Goal: Transaction & Acquisition: Purchase product/service

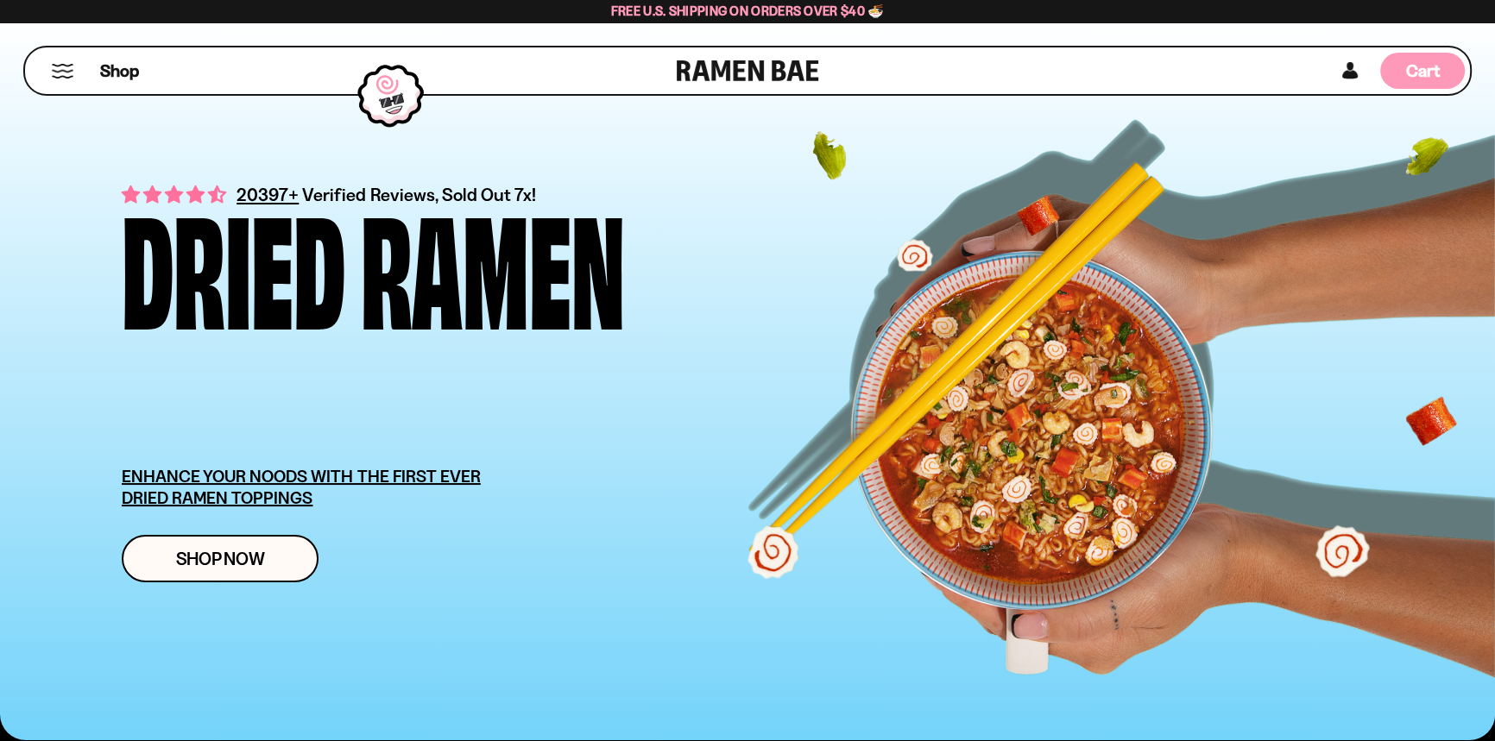
click at [1416, 67] on span "Cart" at bounding box center [1423, 70] width 34 height 21
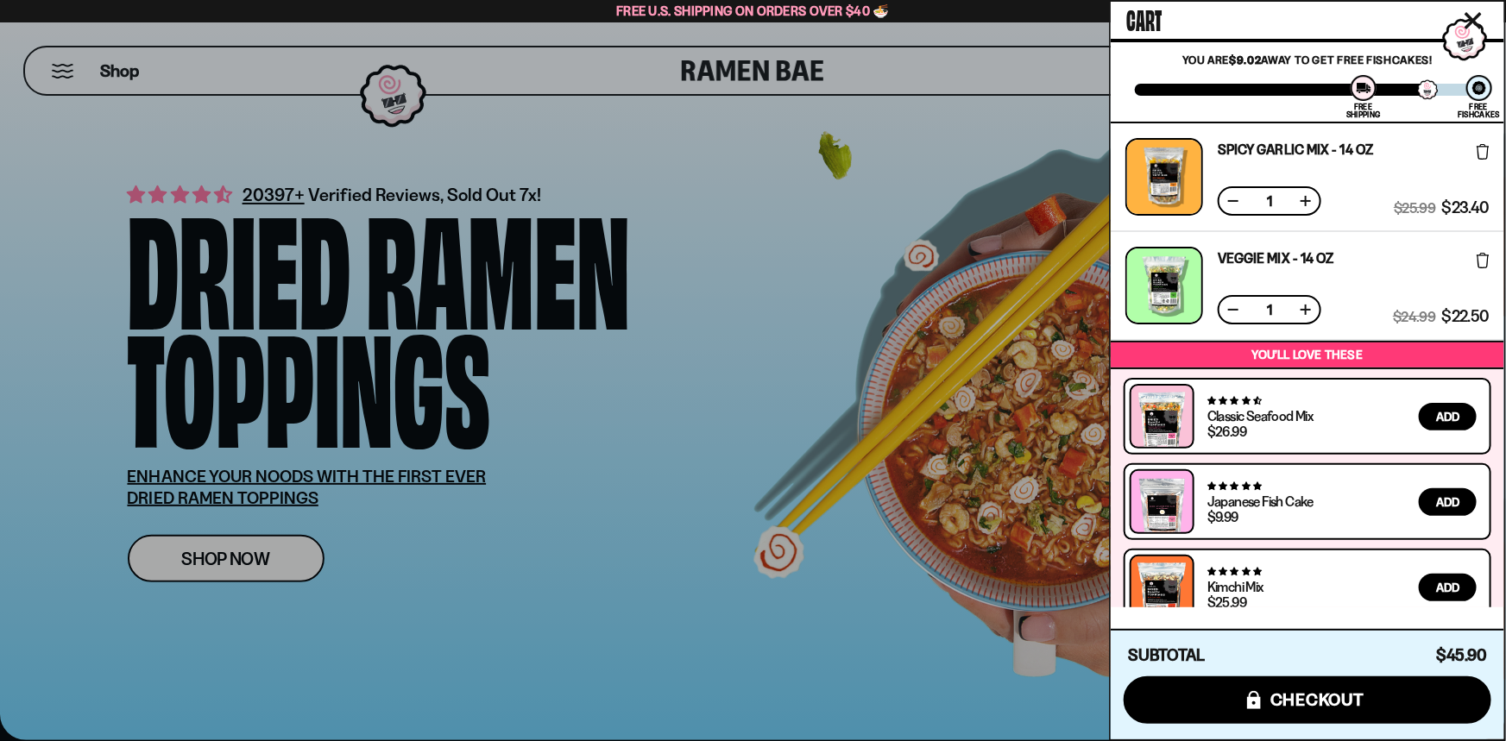
click at [993, 183] on div at bounding box center [753, 370] width 1506 height 741
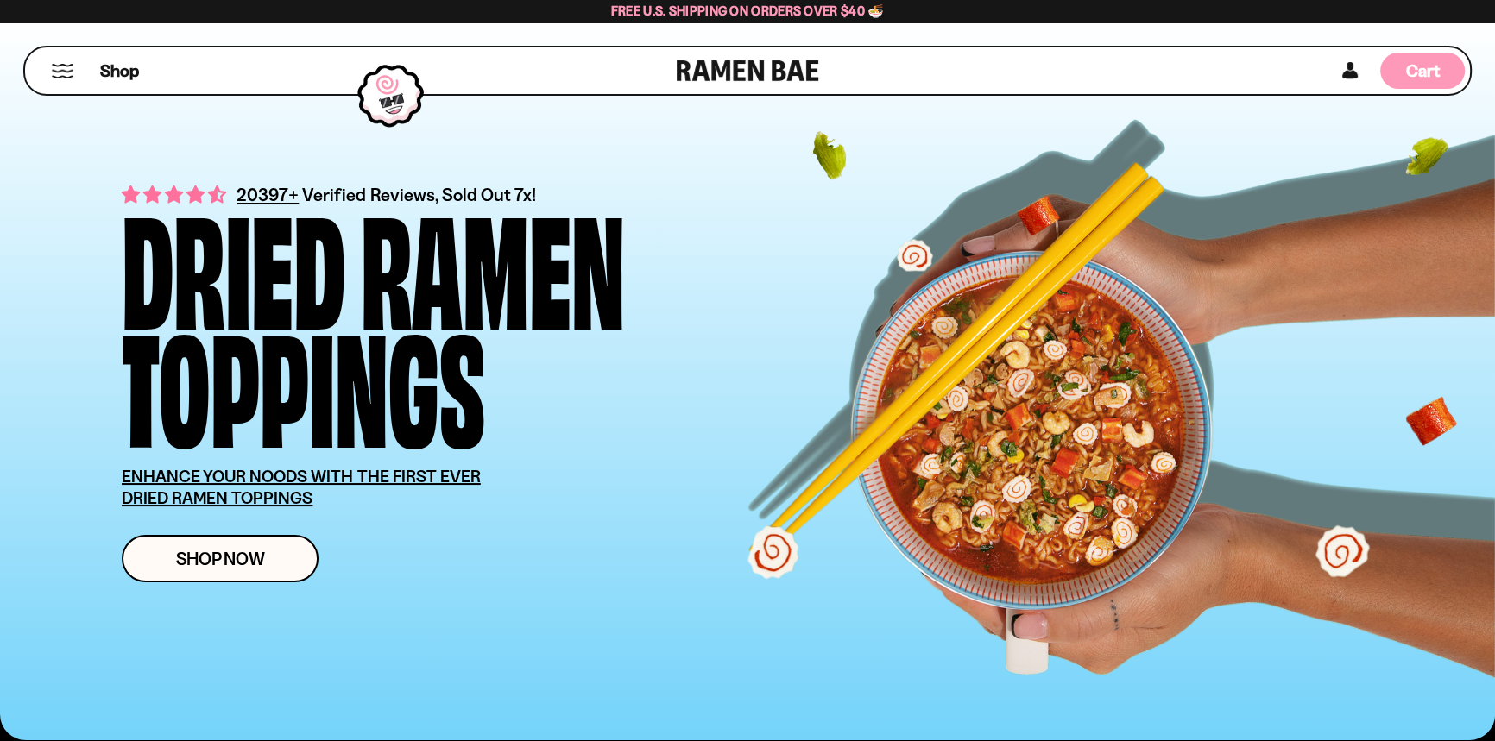
click at [1406, 64] on span "Cart" at bounding box center [1423, 70] width 34 height 21
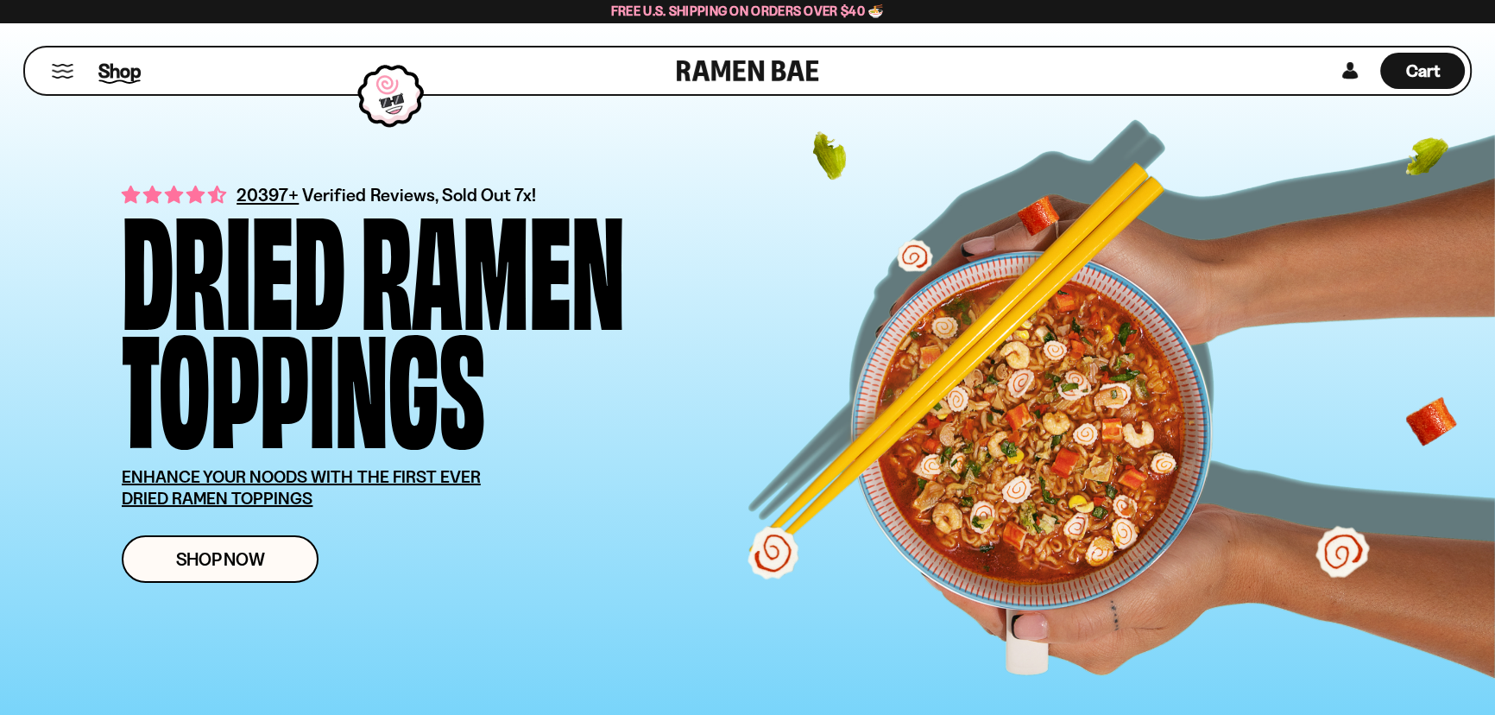
click at [135, 72] on span "Shop" at bounding box center [119, 71] width 42 height 26
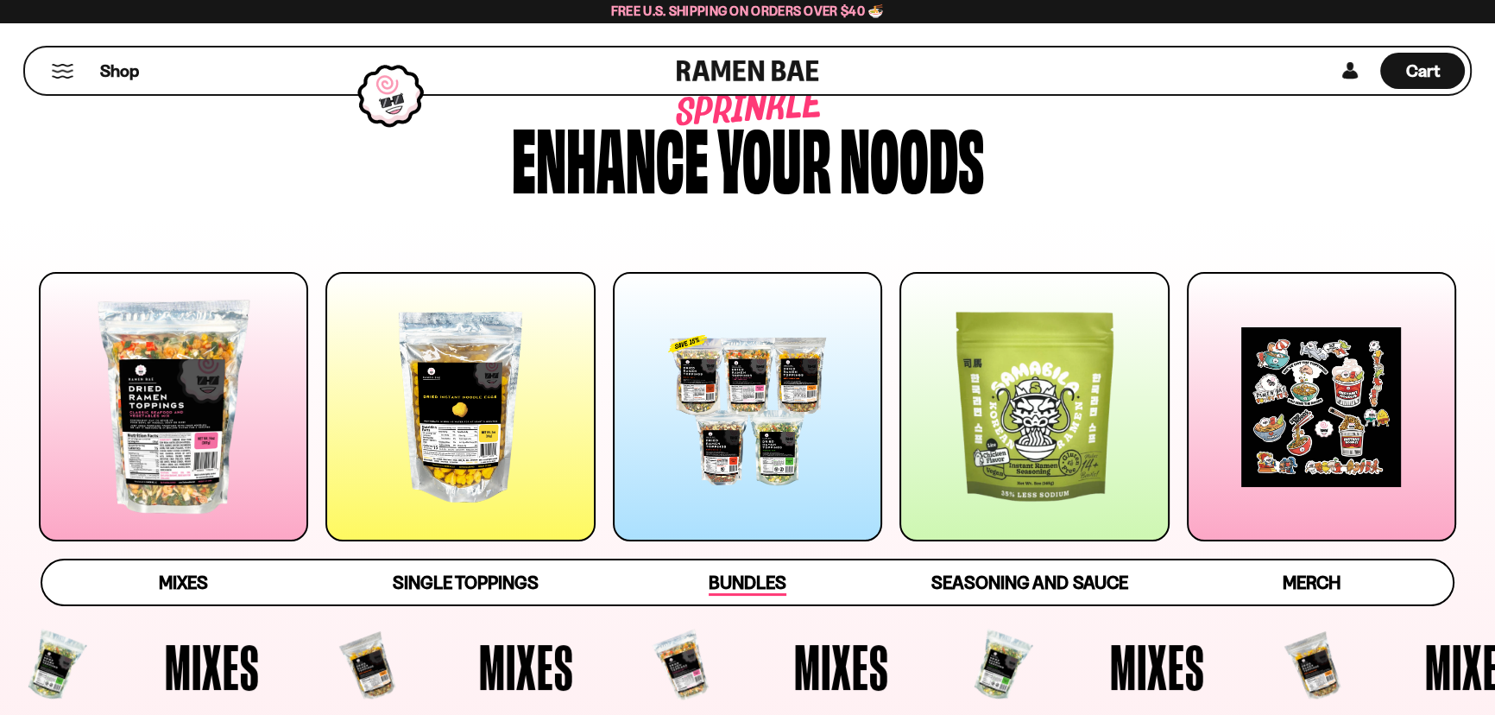
click at [779, 586] on span "Bundles" at bounding box center [748, 583] width 78 height 24
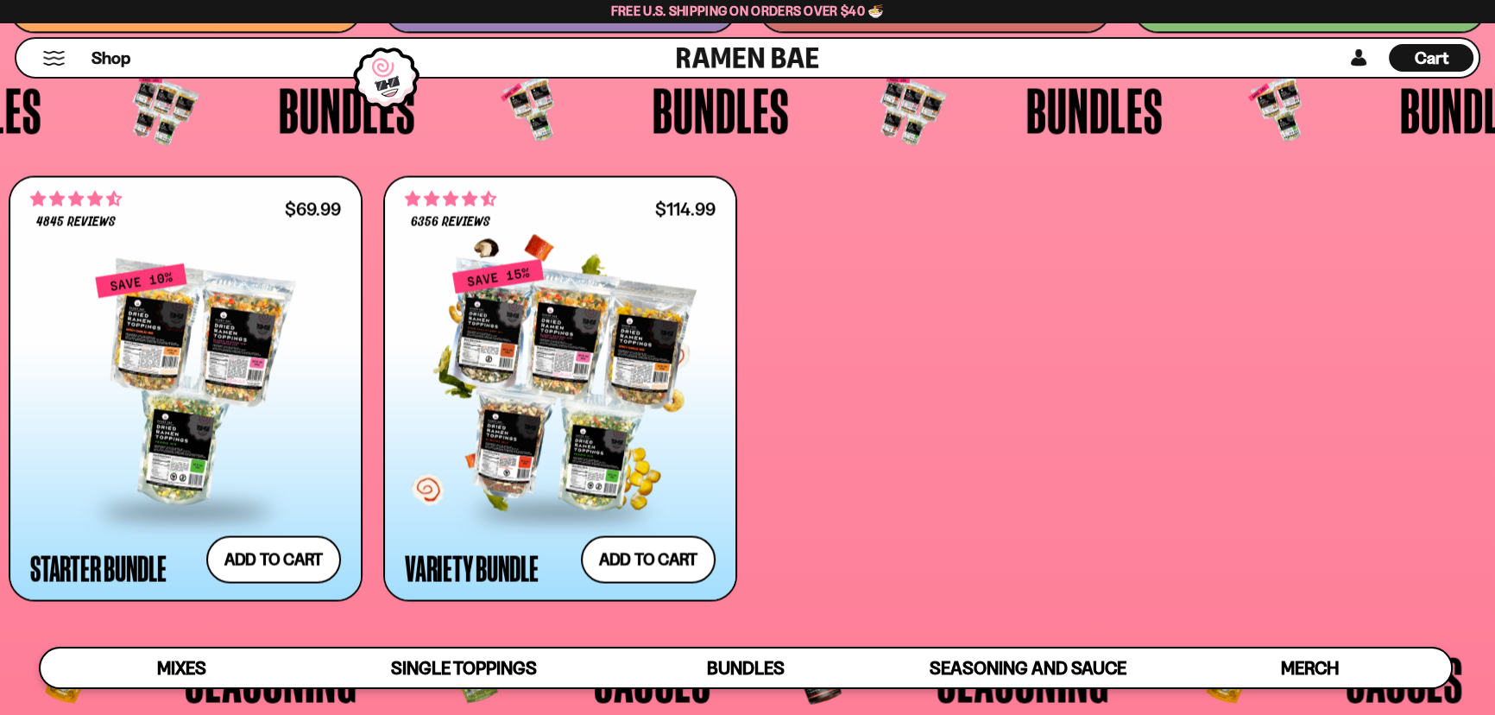
scroll to position [3925, 0]
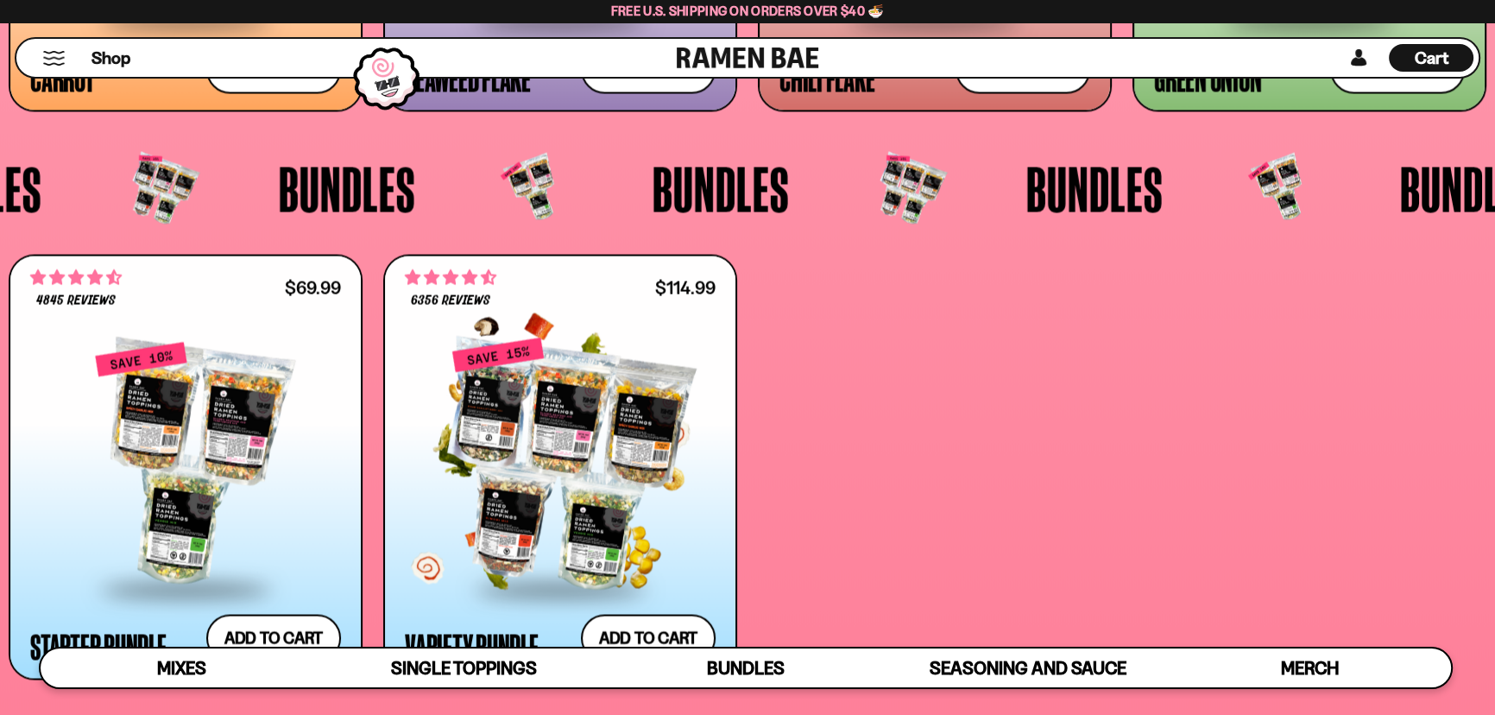
click at [621, 393] on div at bounding box center [560, 463] width 311 height 246
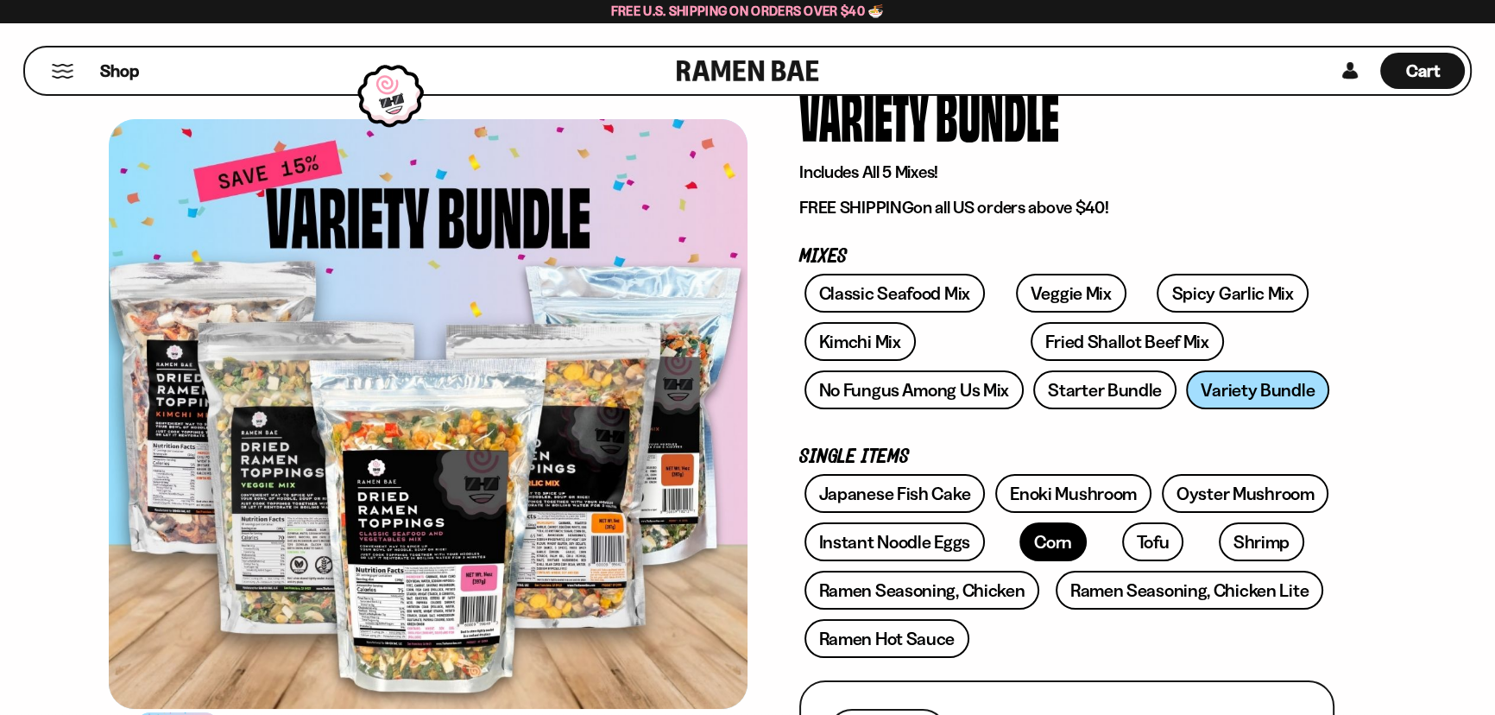
scroll to position [156, 0]
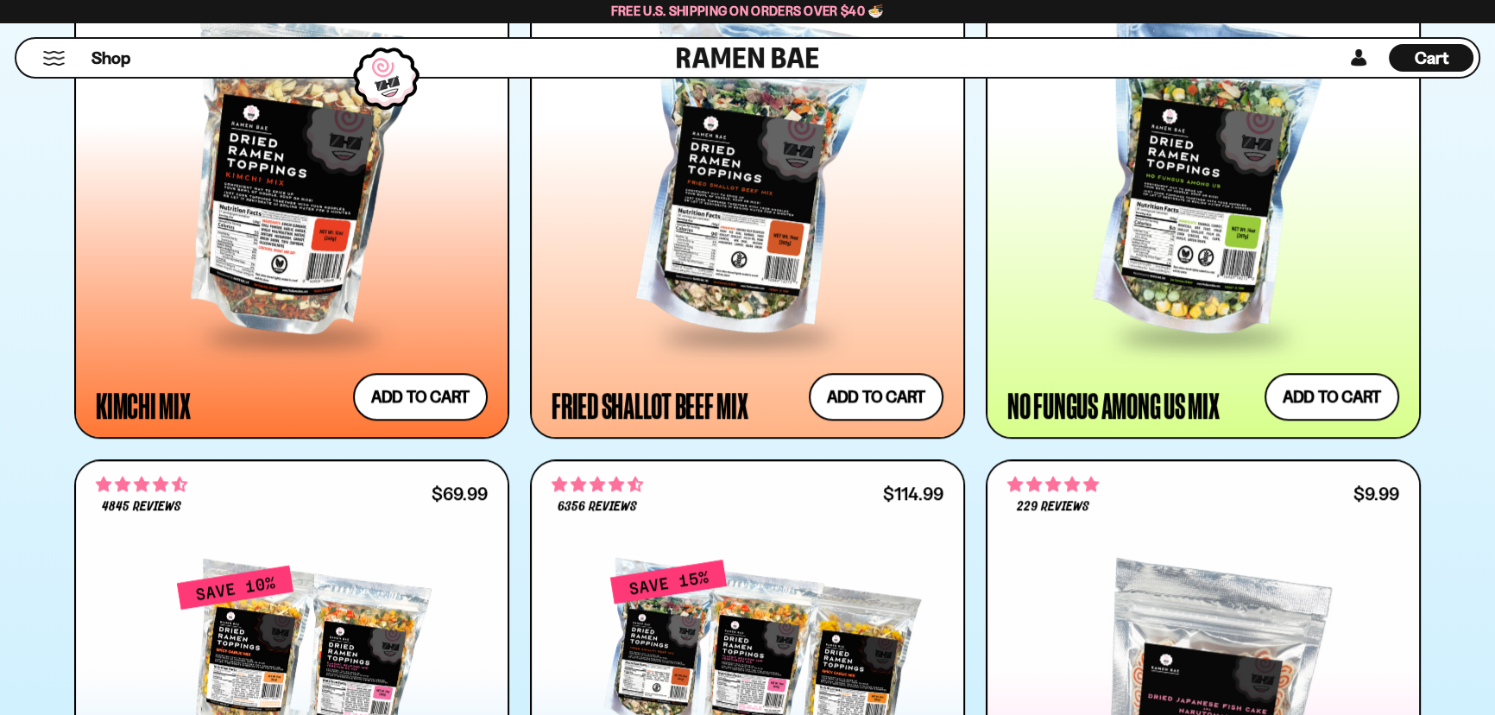
scroll to position [1541, 0]
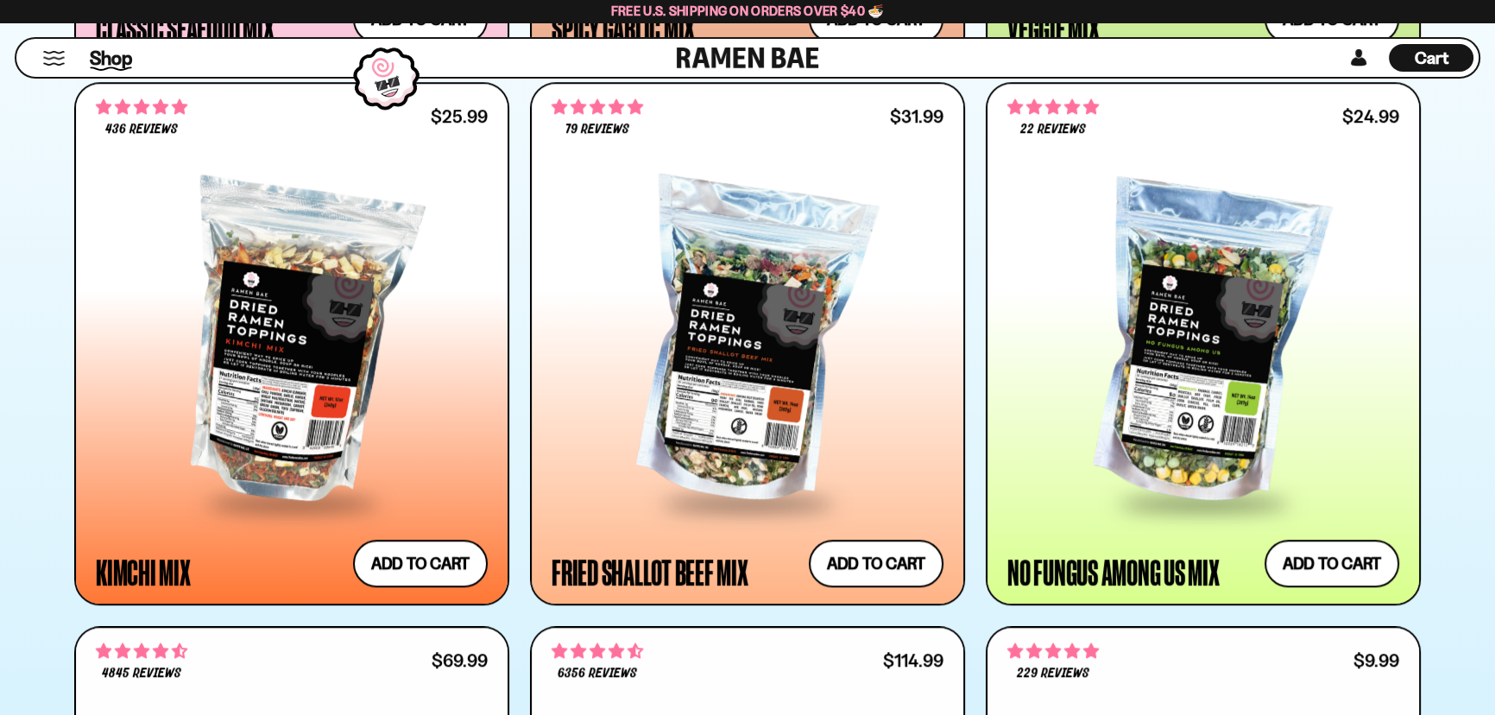
click at [102, 65] on span "Shop" at bounding box center [111, 58] width 42 height 26
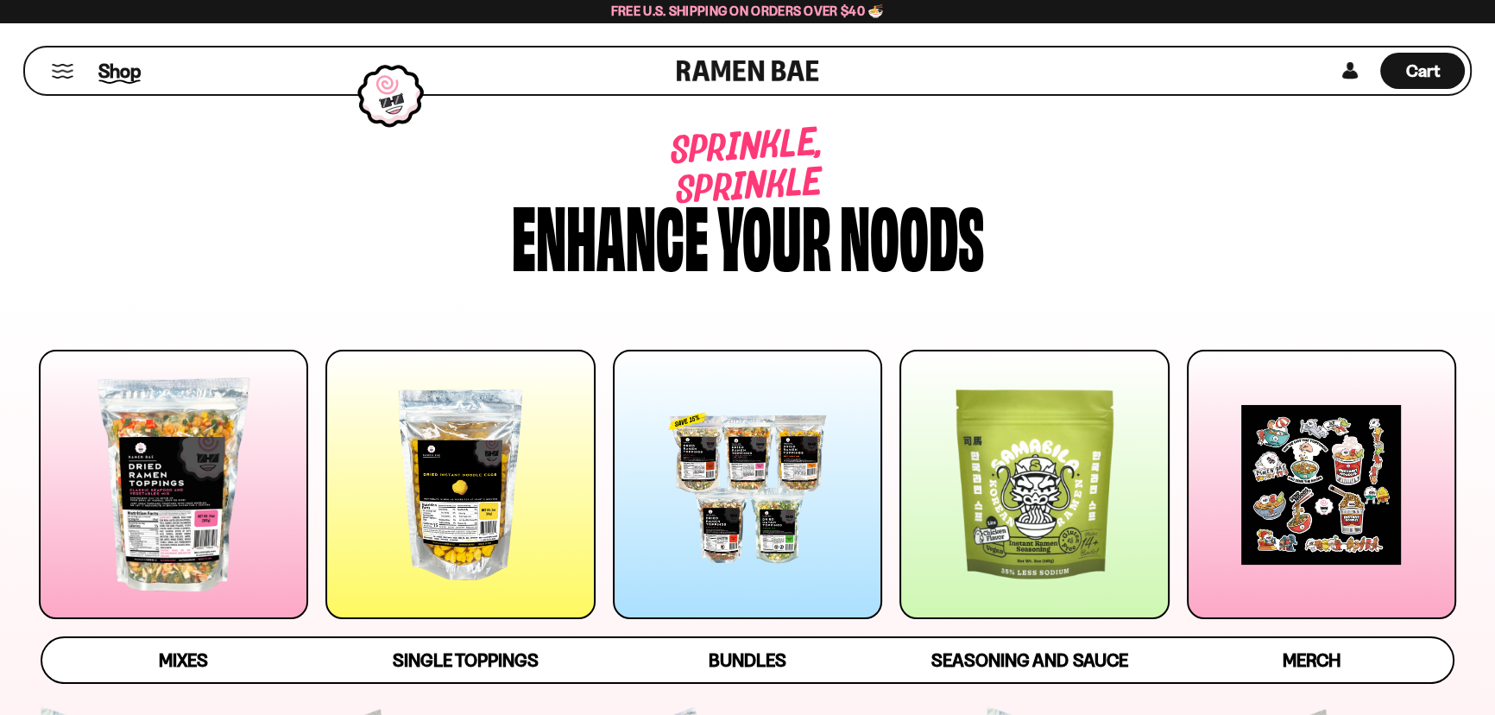
click at [129, 69] on span "Shop" at bounding box center [119, 71] width 42 height 26
click at [737, 662] on span "Bundles" at bounding box center [748, 661] width 78 height 24
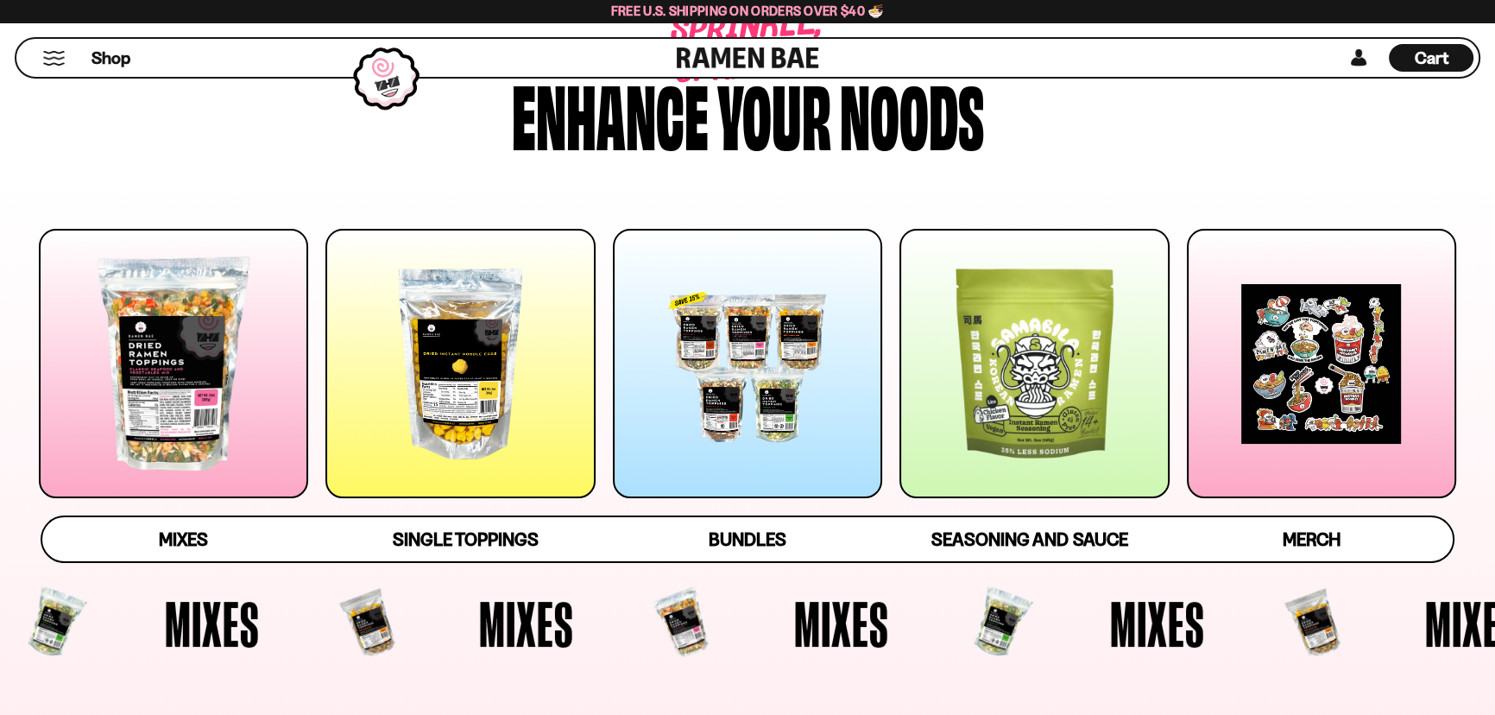
scroll to position [235, 0]
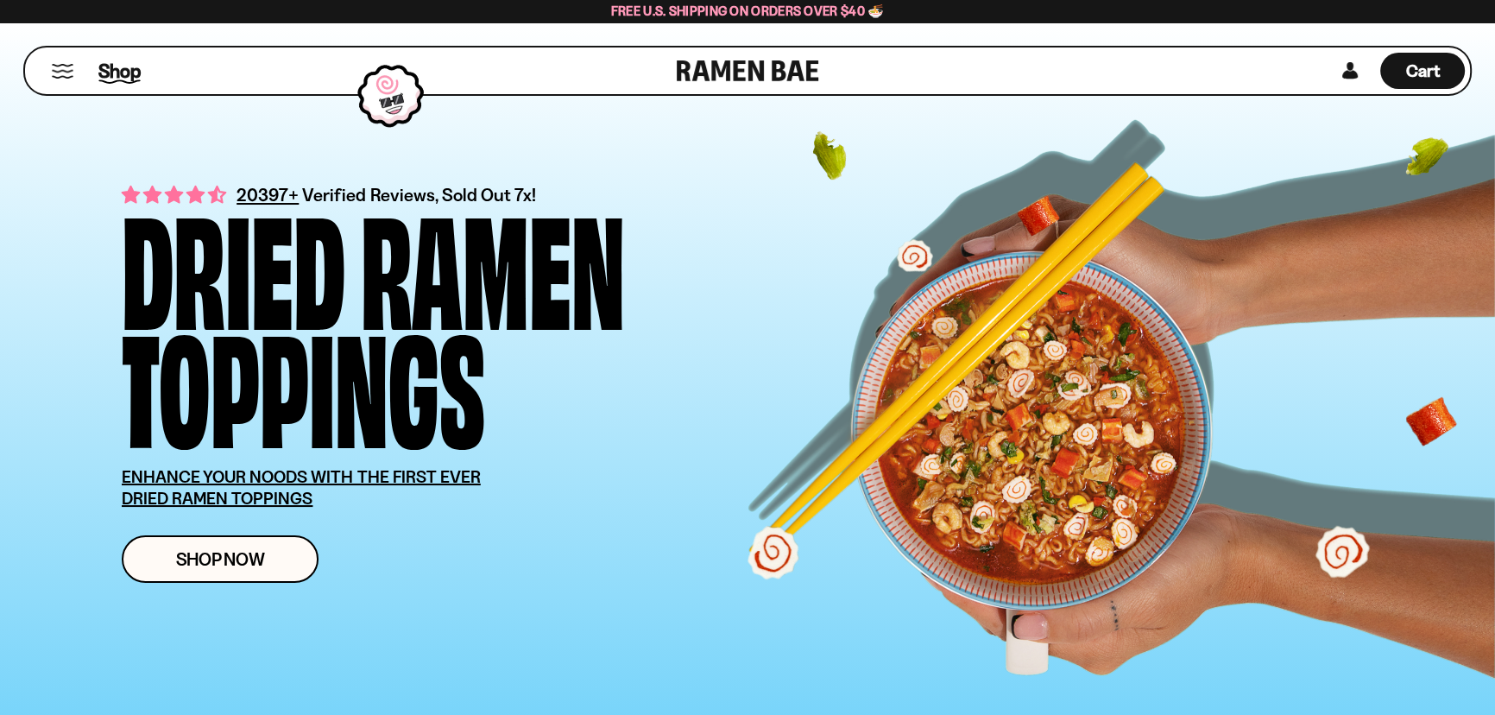
click at [121, 71] on span "Shop" at bounding box center [119, 71] width 42 height 26
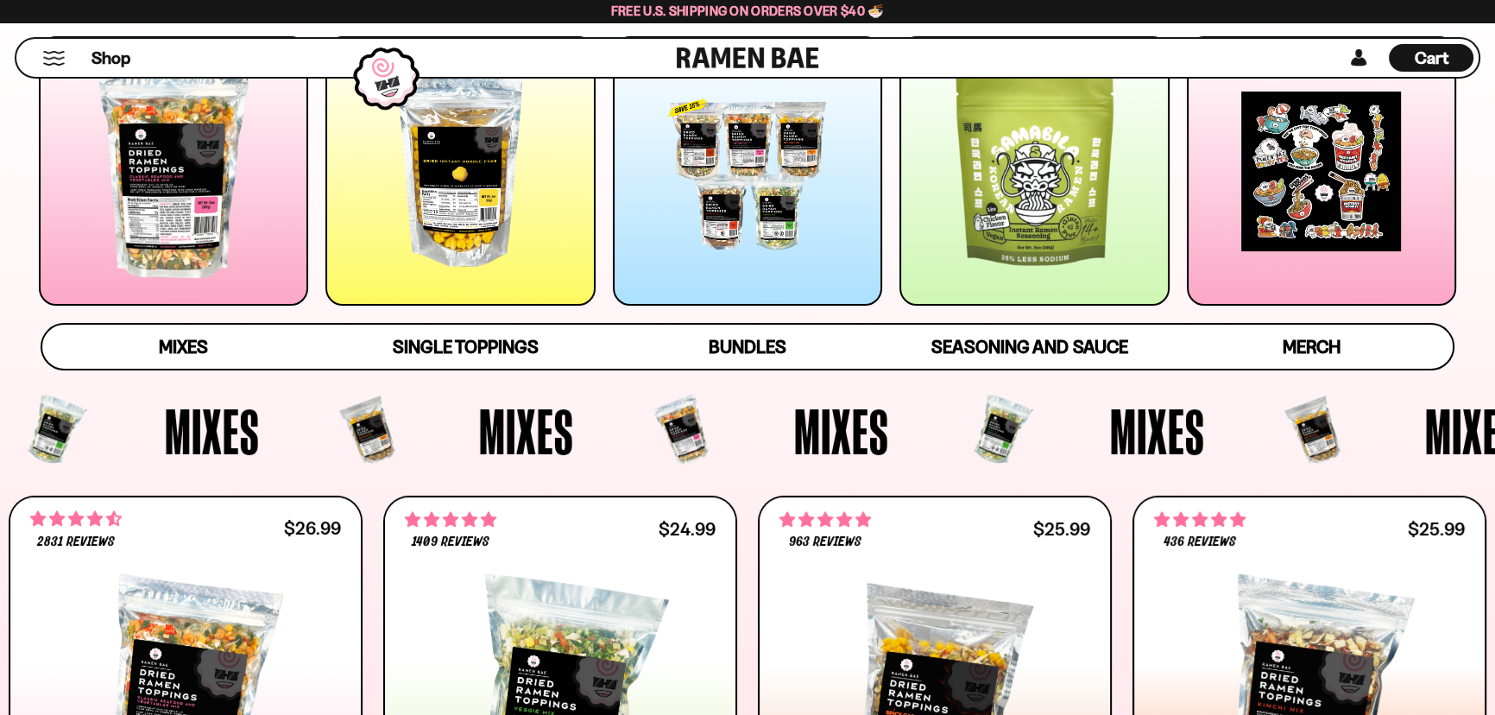
click at [743, 186] on div at bounding box center [747, 170] width 269 height 269
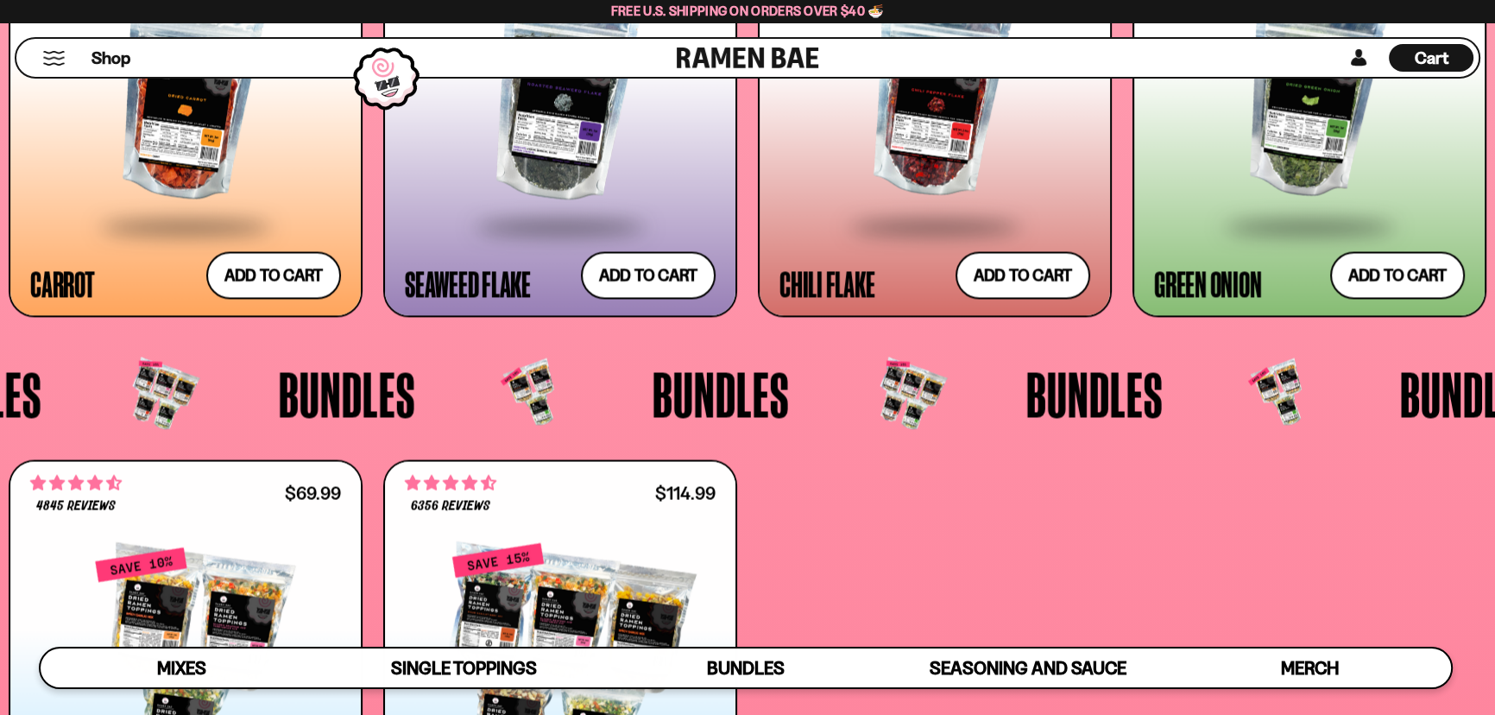
scroll to position [4160, 0]
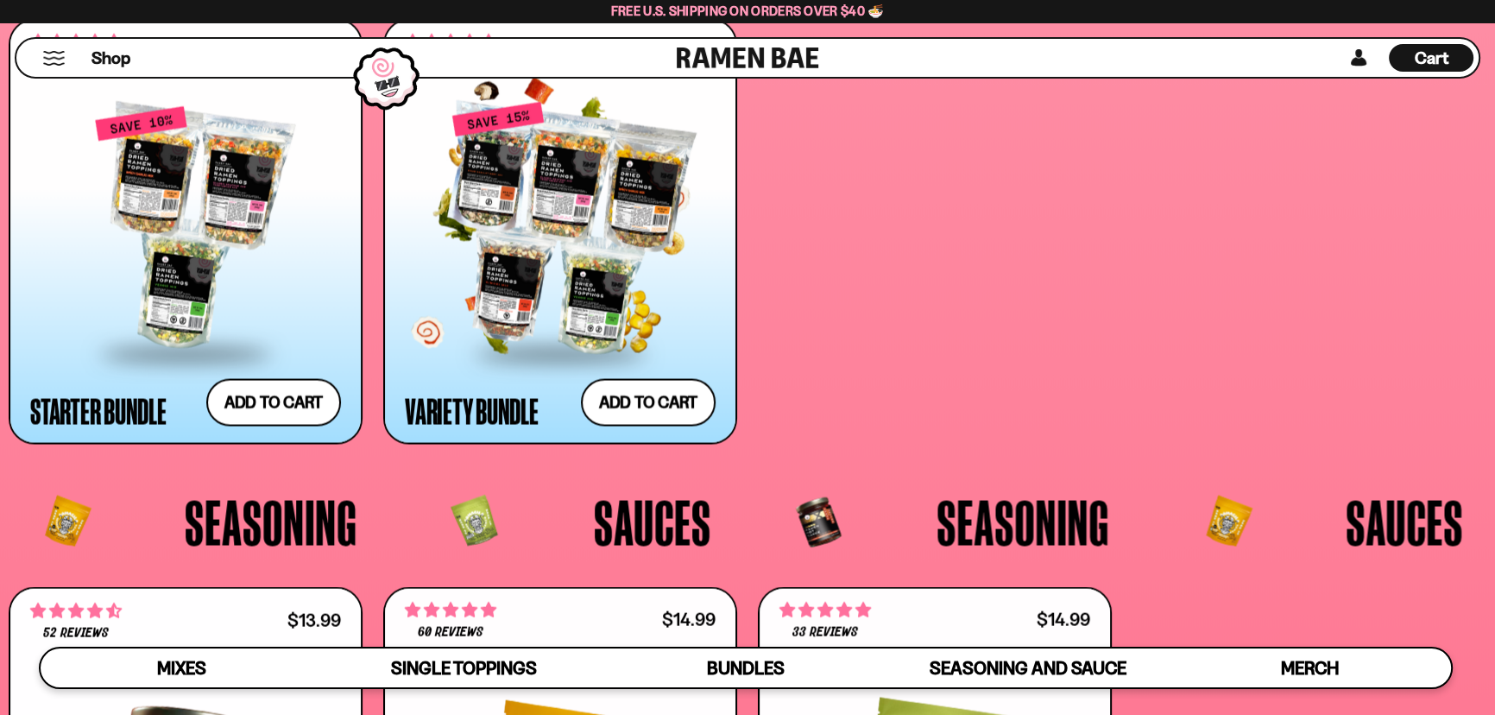
click at [512, 285] on div at bounding box center [560, 228] width 311 height 246
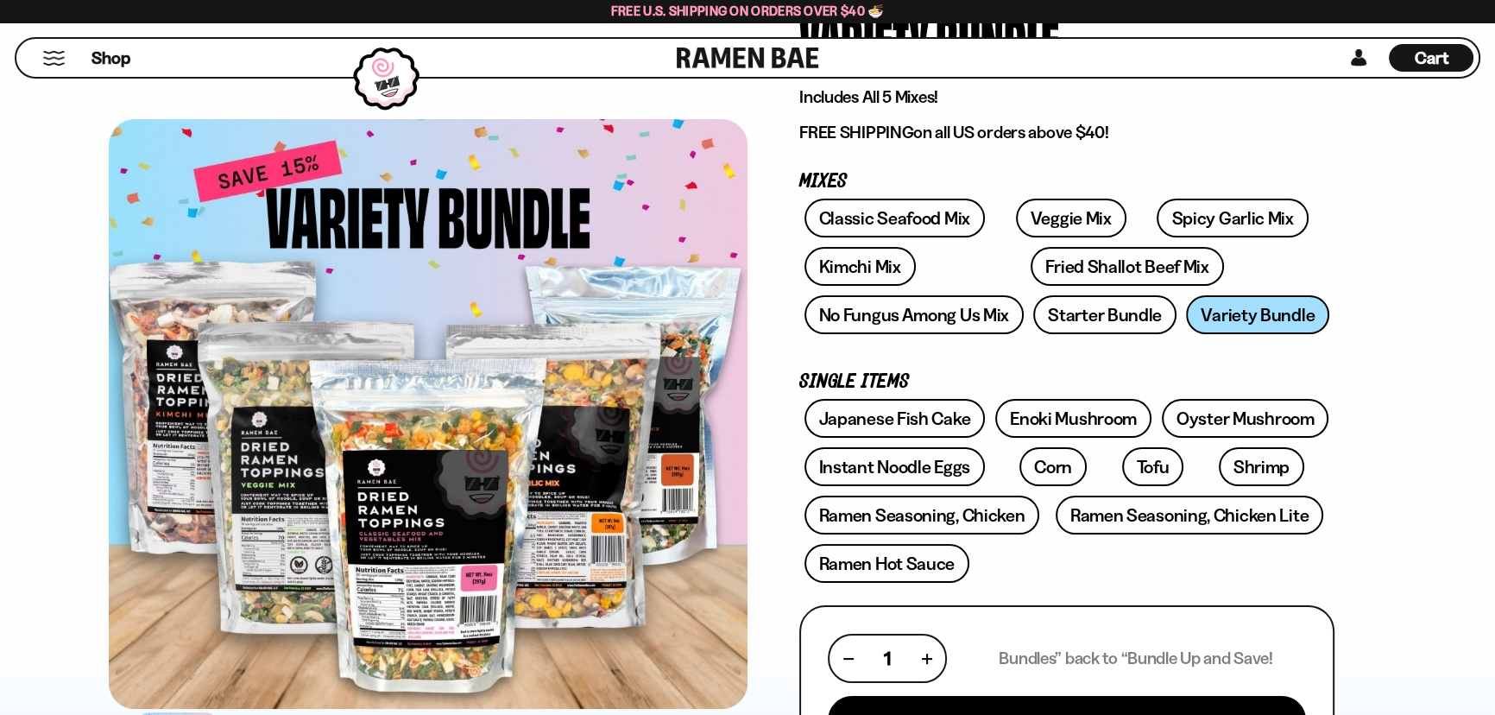
scroll to position [235, 0]
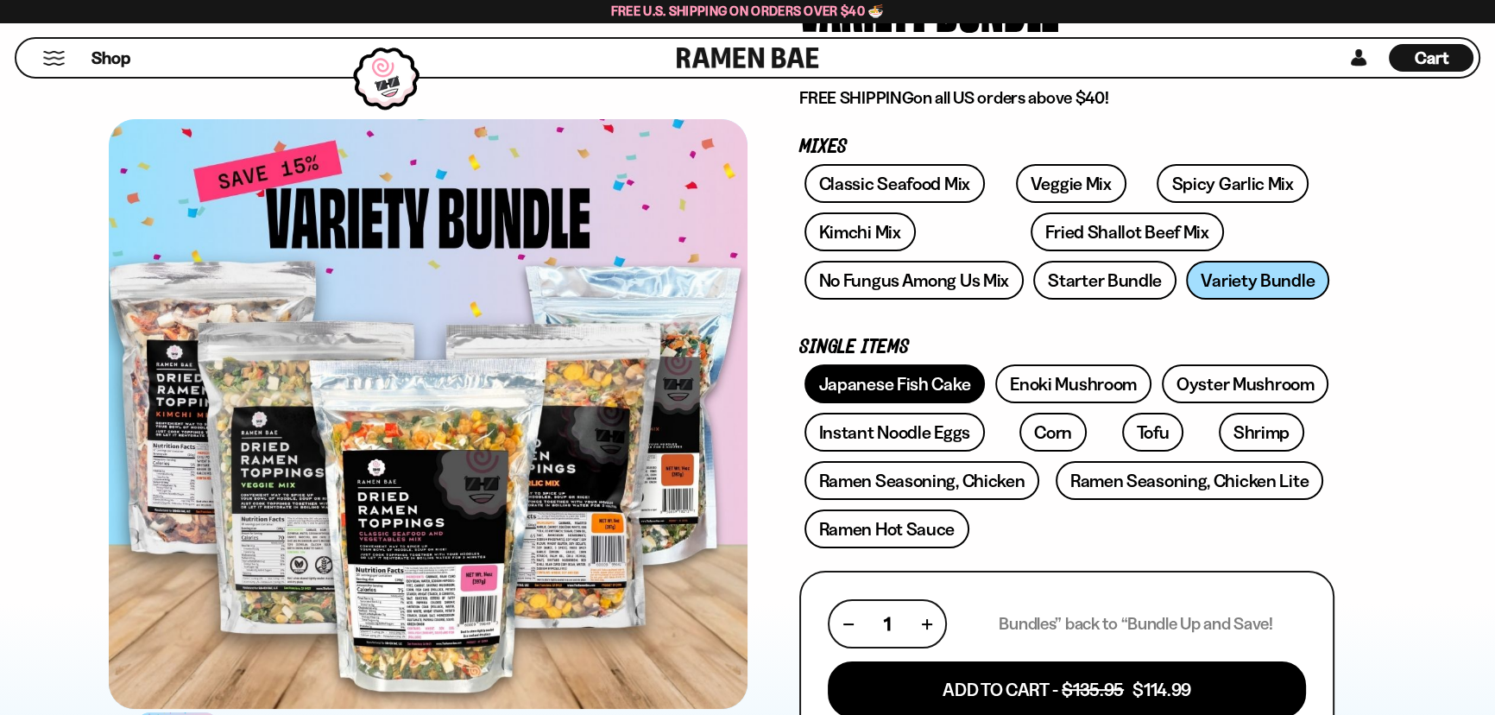
click at [947, 381] on link "Japanese Fish Cake" at bounding box center [894, 383] width 181 height 39
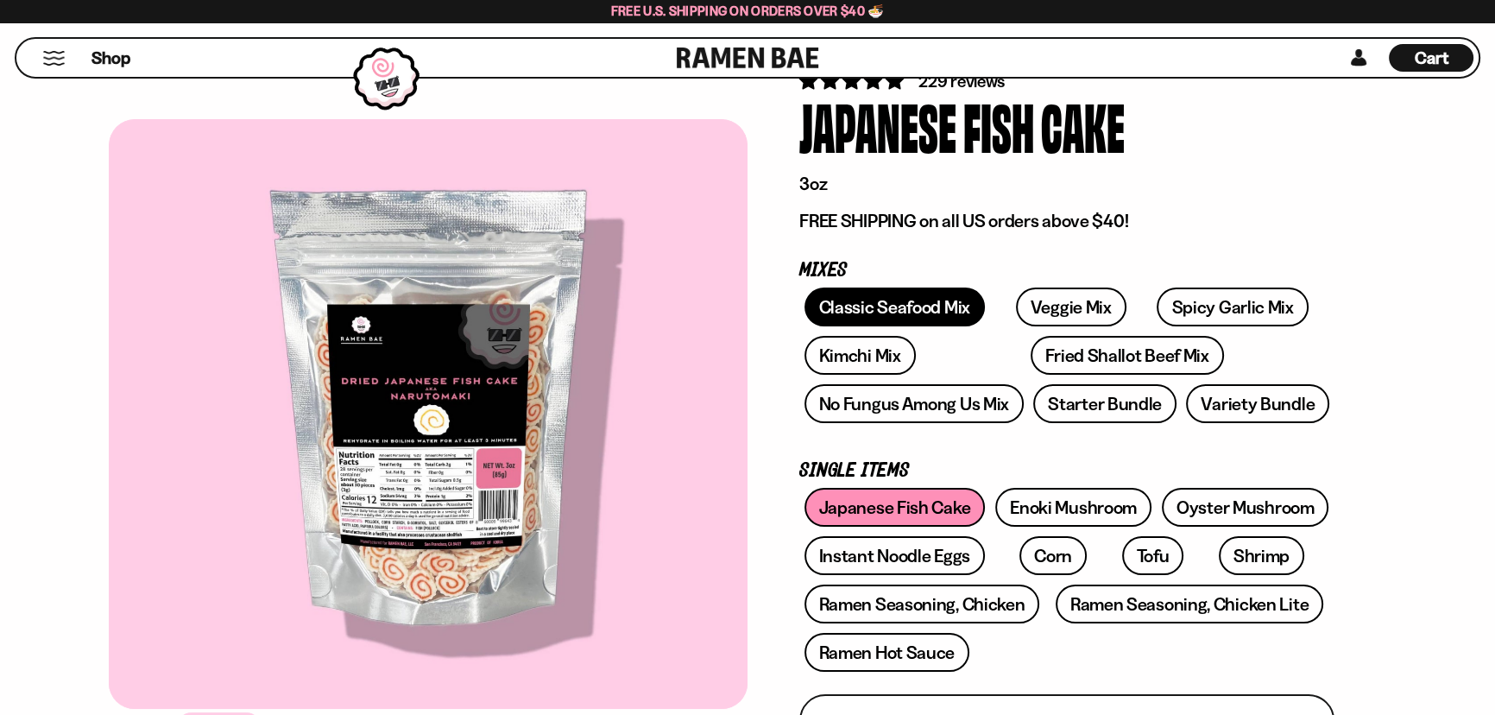
scroll to position [78, 0]
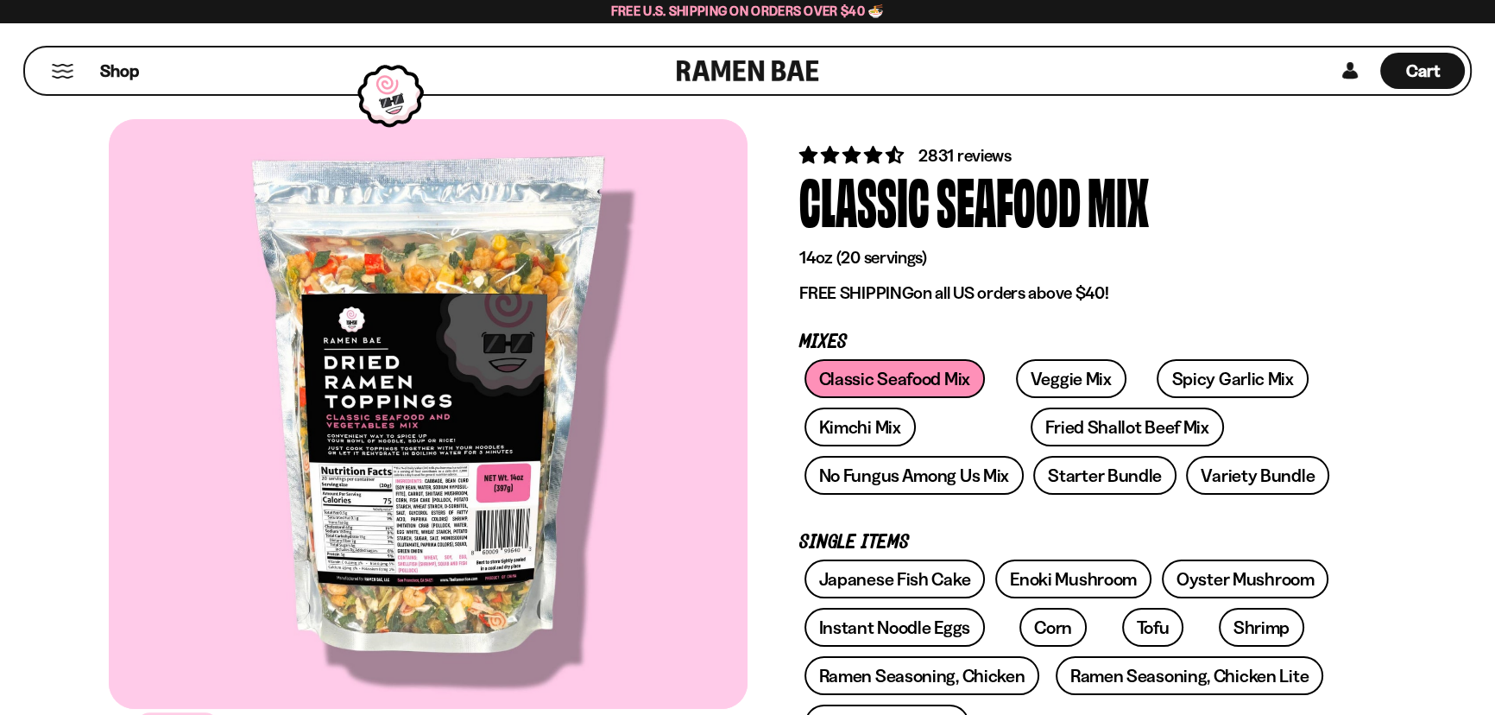
scroll to position [78, 0]
